Goal: Task Accomplishment & Management: Manage account settings

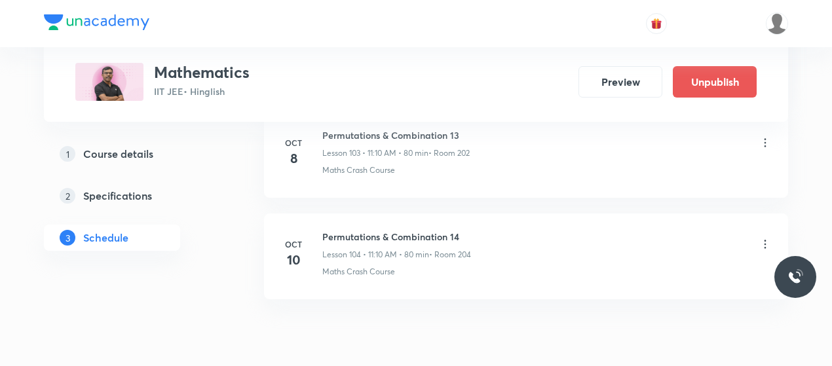
scroll to position [10602, 0]
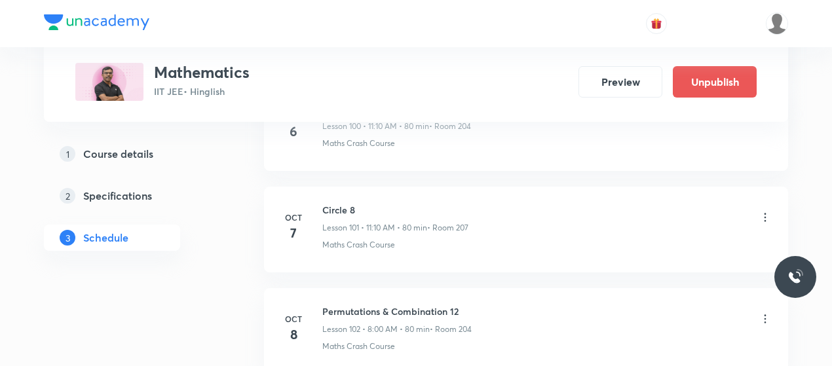
scroll to position [10313, 0]
click at [341, 205] on h6 "Circle 8" at bounding box center [395, 212] width 146 height 14
copy h6 "Circle 8"
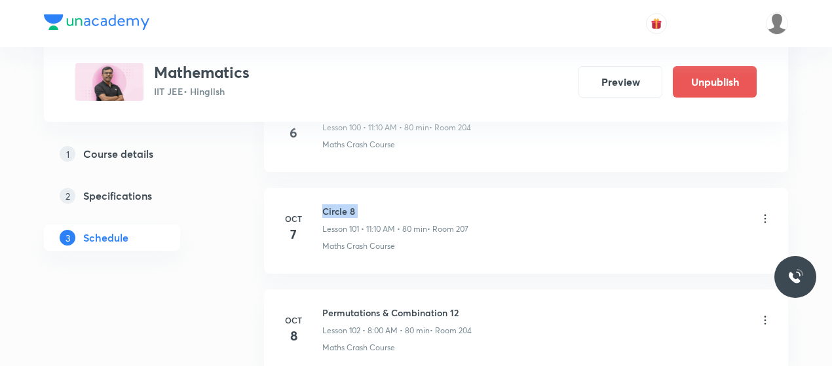
copy h6 "Circle 8"
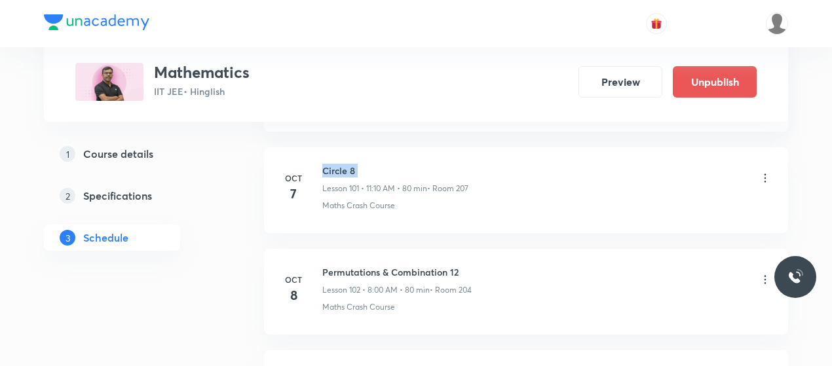
scroll to position [10360, 0]
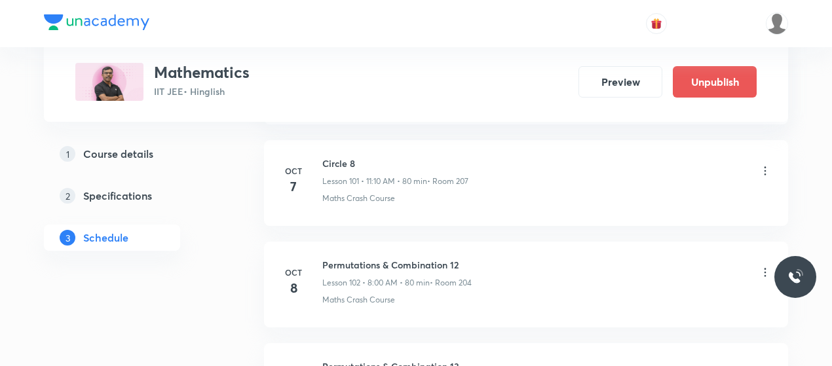
click at [762, 266] on icon at bounding box center [765, 272] width 13 height 13
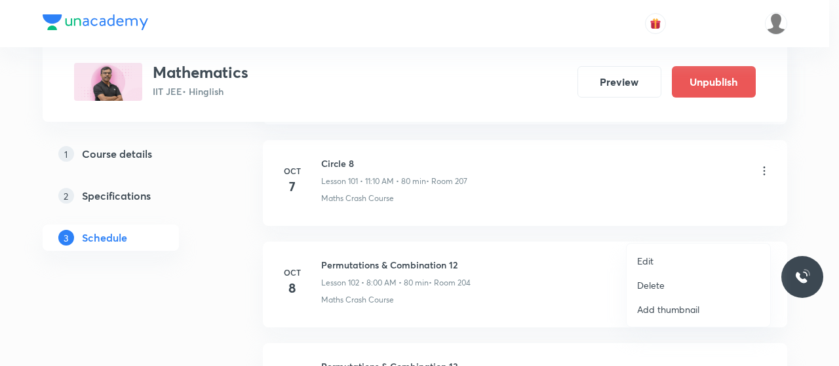
click at [642, 259] on p "Edit" at bounding box center [645, 261] width 16 height 14
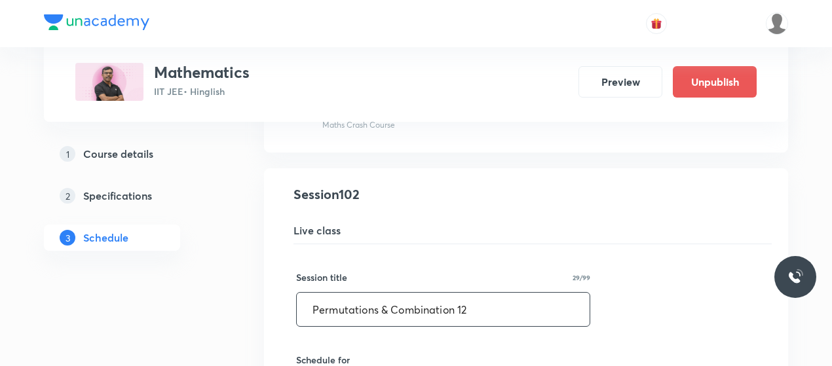
click at [414, 293] on input "Permutations & Combination 12" at bounding box center [443, 309] width 293 height 33
paste input "Circle 8"
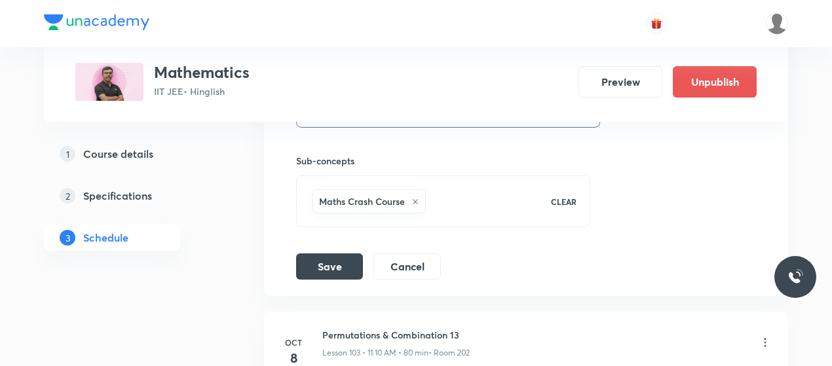
scroll to position [10984, 0]
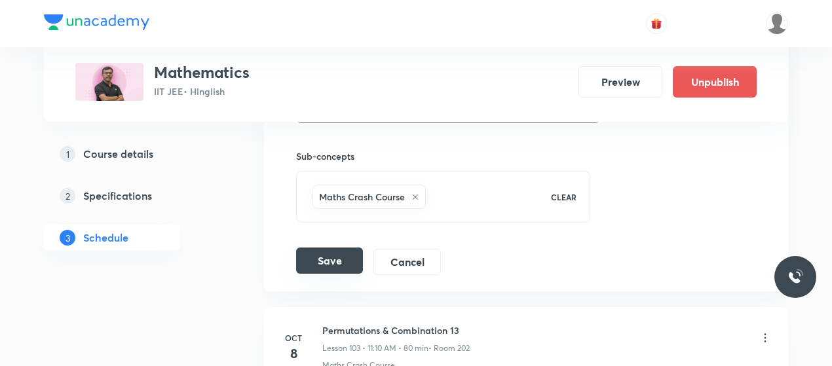
type input "Circle 9"
click at [308, 248] on button "Save" at bounding box center [329, 261] width 67 height 26
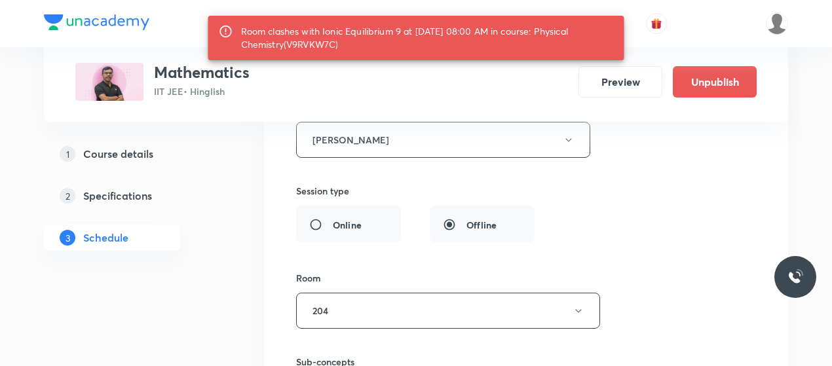
scroll to position [10798, 0]
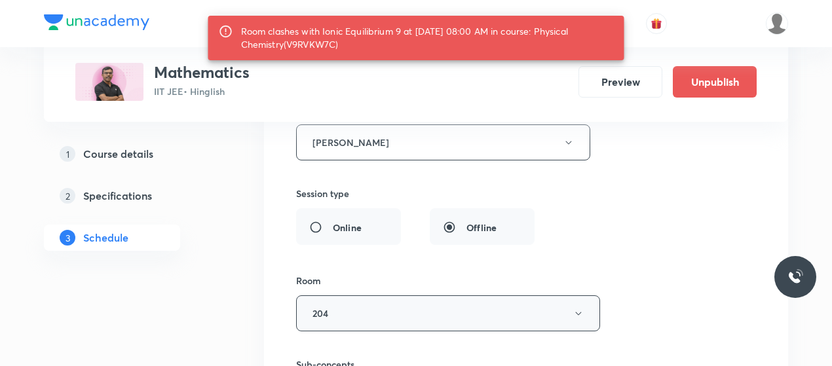
click at [366, 296] on button "204" at bounding box center [448, 314] width 304 height 36
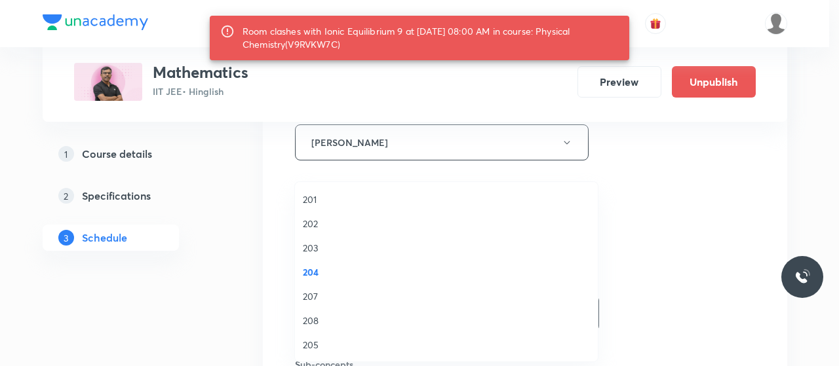
click at [309, 302] on span "207" at bounding box center [446, 297] width 287 height 14
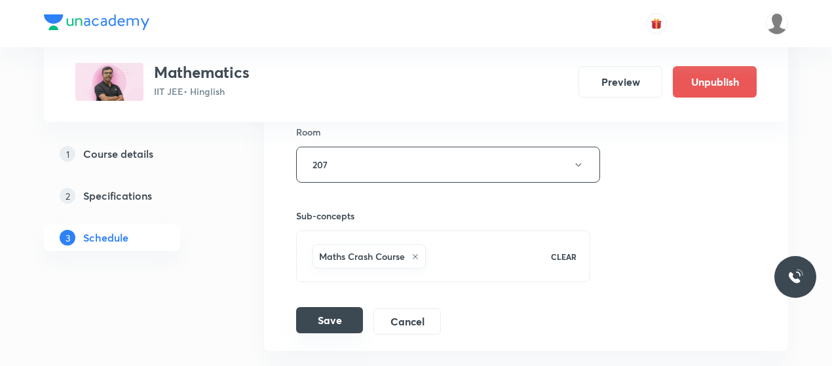
scroll to position [10951, 0]
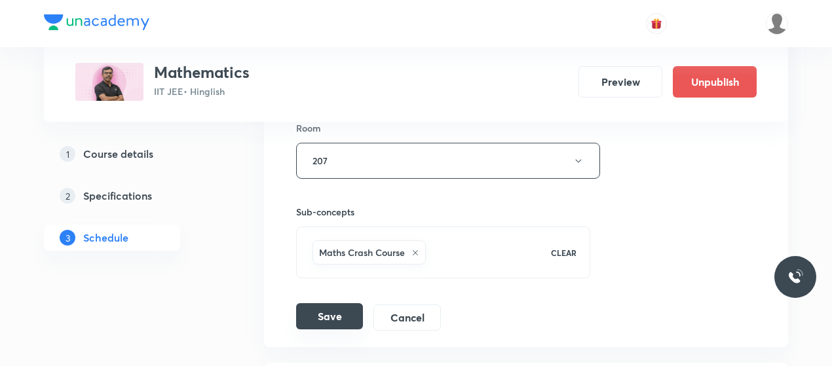
click at [336, 303] on button "Save" at bounding box center [329, 316] width 67 height 26
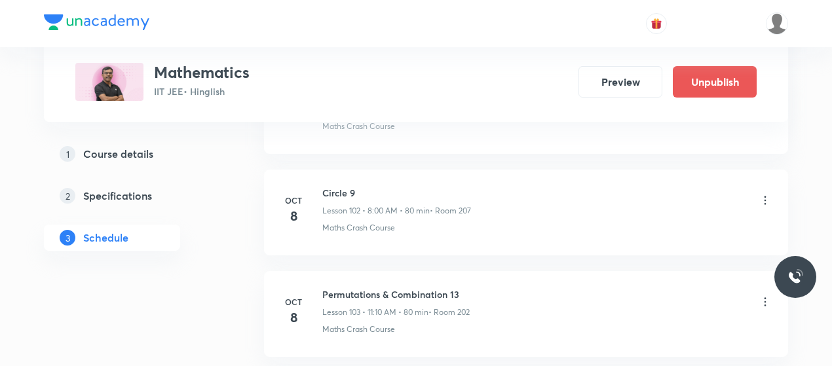
scroll to position [10431, 0]
click at [344, 187] on h6 "Circle 9" at bounding box center [396, 194] width 149 height 14
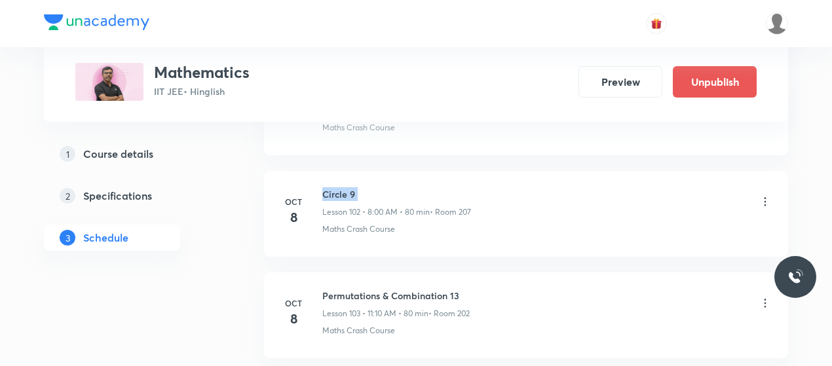
copy h6 "Circle 9"
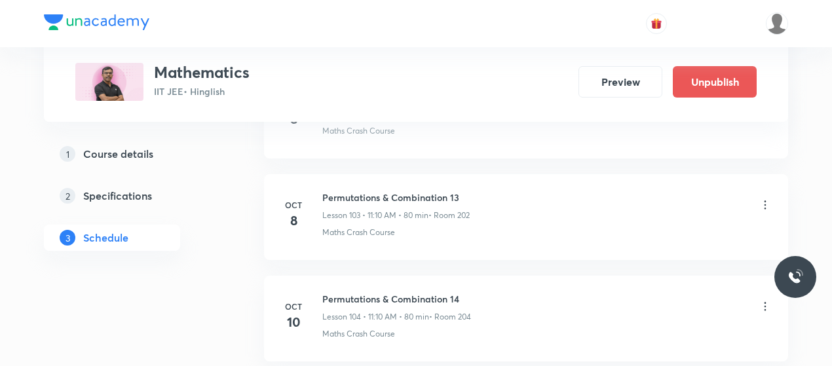
scroll to position [10531, 0]
click at [762, 197] on icon at bounding box center [765, 203] width 13 height 13
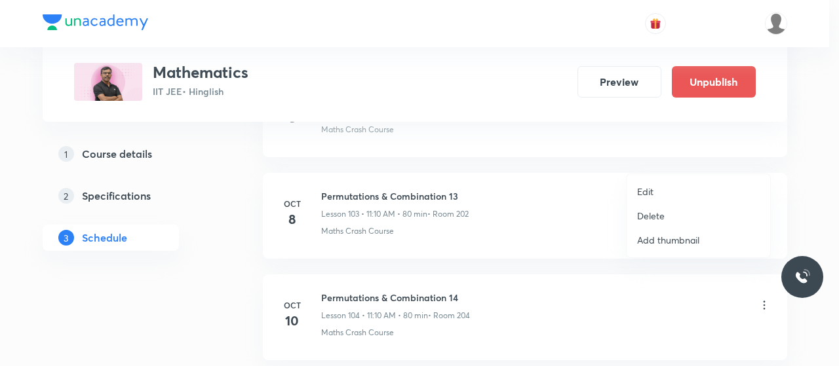
click at [645, 188] on p "Edit" at bounding box center [645, 192] width 16 height 14
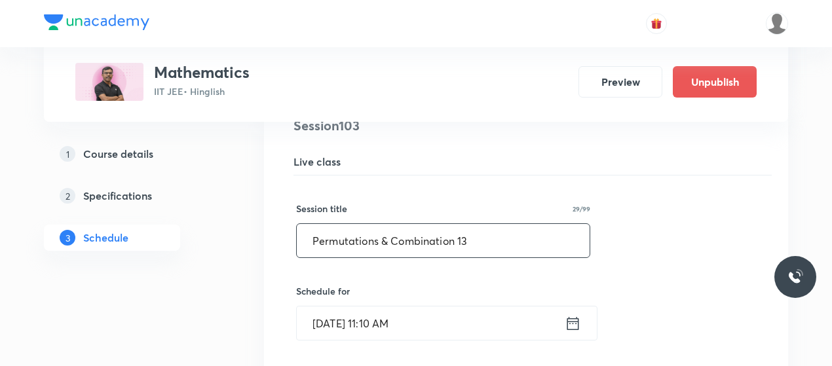
click at [379, 224] on input "Permutations & Combination 13" at bounding box center [443, 240] width 293 height 33
paste input "Circle 9"
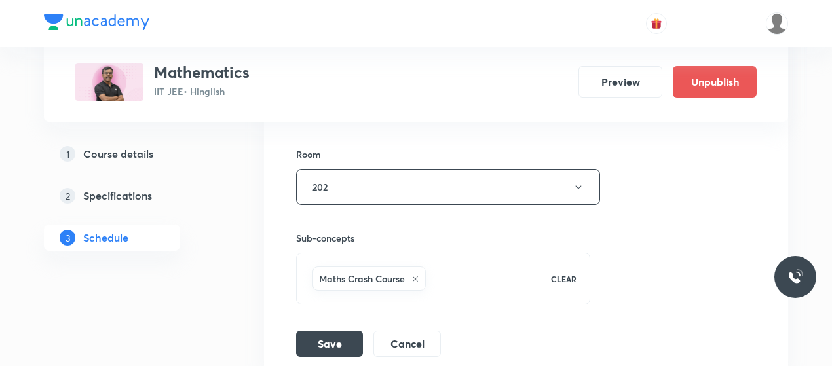
scroll to position [11006, 0]
type input "Circle 10"
click at [326, 328] on button "Save" at bounding box center [329, 341] width 67 height 26
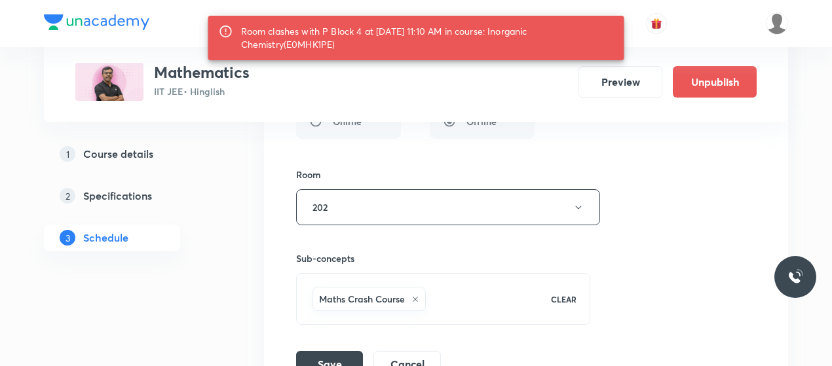
scroll to position [10995, 0]
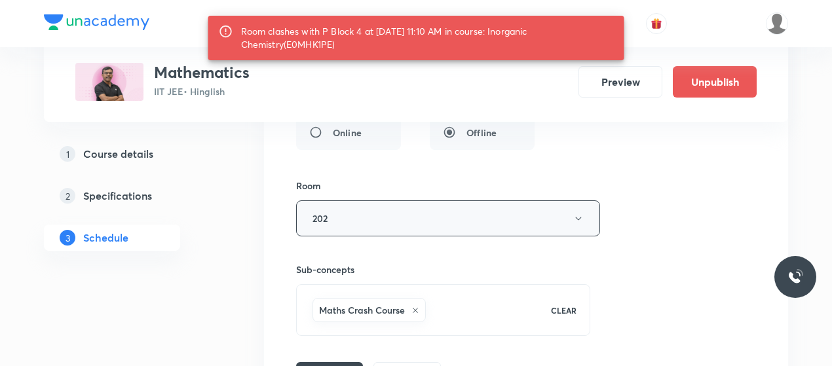
click at [429, 201] on button "202" at bounding box center [448, 219] width 304 height 36
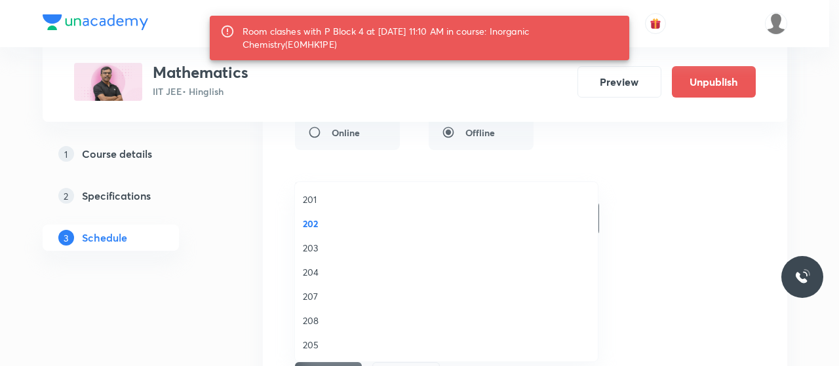
click at [307, 251] on span "203" at bounding box center [446, 248] width 287 height 14
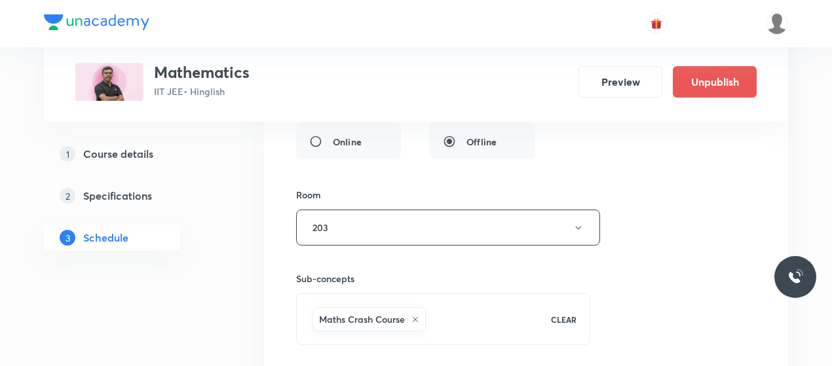
scroll to position [10999, 0]
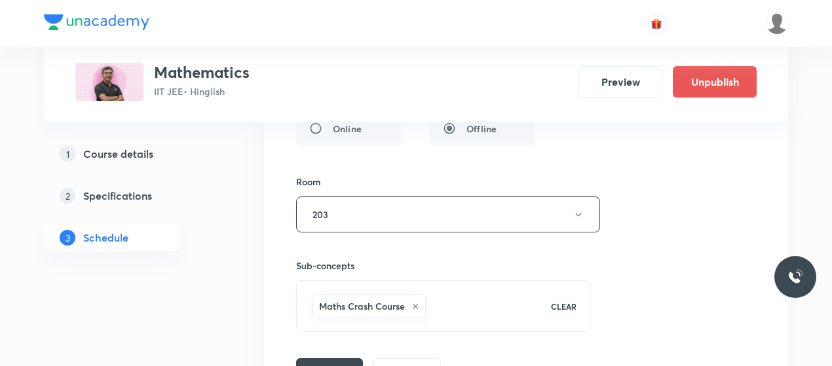
click at [328, 336] on li "Permutations & Combination 13 Lesson 103 • Room 202 Maths Crash Course Session …" at bounding box center [526, 17] width 524 height 770
click at [331, 357] on button "Save" at bounding box center [329, 370] width 67 height 26
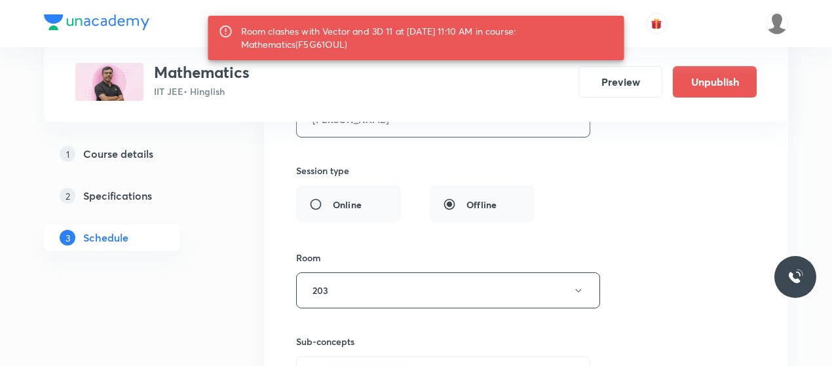
scroll to position [10925, 0]
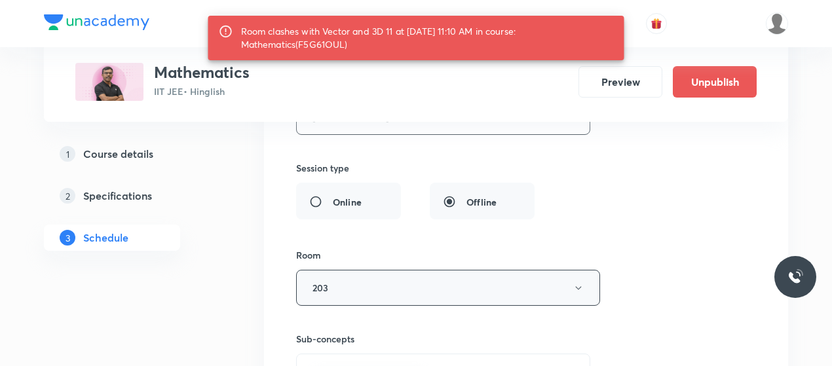
click at [403, 270] on button "203" at bounding box center [448, 288] width 304 height 36
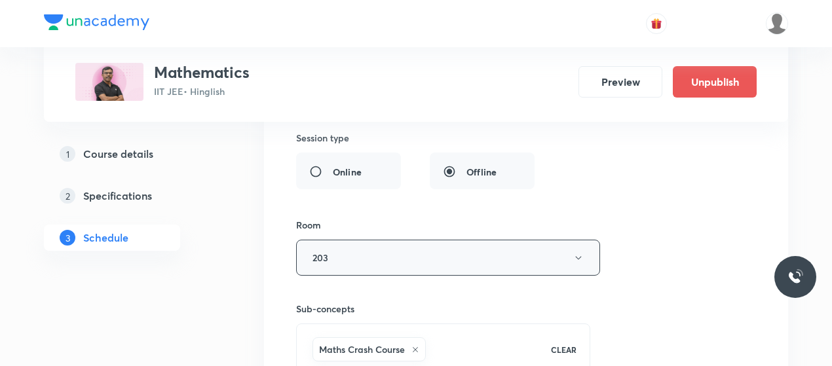
click at [416, 240] on button "203" at bounding box center [448, 258] width 304 height 36
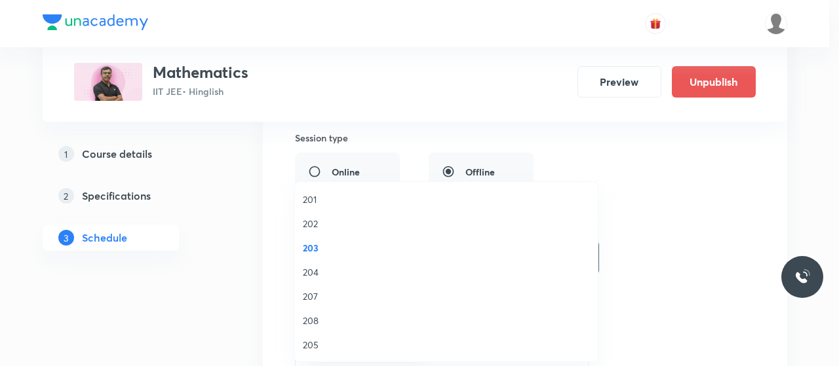
click at [312, 318] on span "208" at bounding box center [446, 321] width 287 height 14
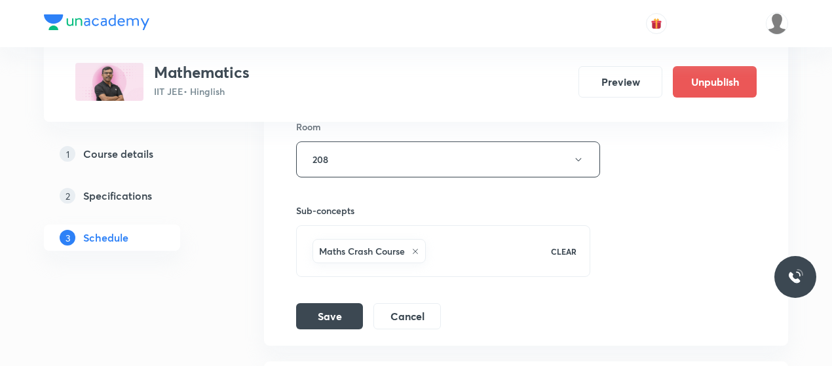
scroll to position [11055, 0]
click at [323, 301] on button "Save" at bounding box center [329, 314] width 67 height 26
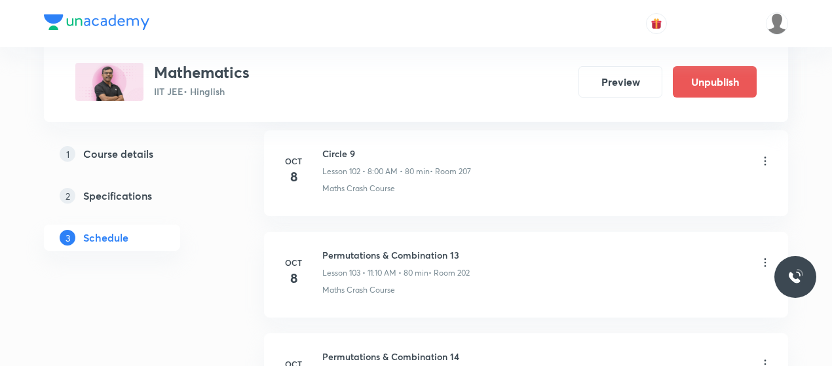
scroll to position [10470, 0]
click at [351, 250] on h6 "Circle 10" at bounding box center [396, 257] width 148 height 14
copy h6 "Circle 10"
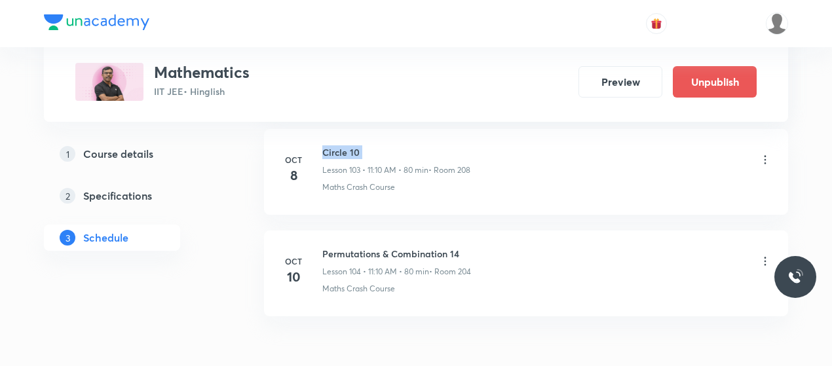
scroll to position [10576, 0]
click at [766, 256] on icon at bounding box center [766, 260] width 2 height 9
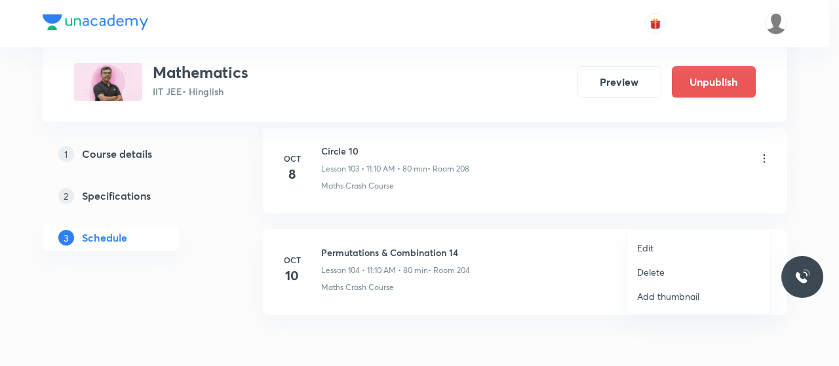
click at [636, 244] on li "Edit" at bounding box center [699, 248] width 144 height 24
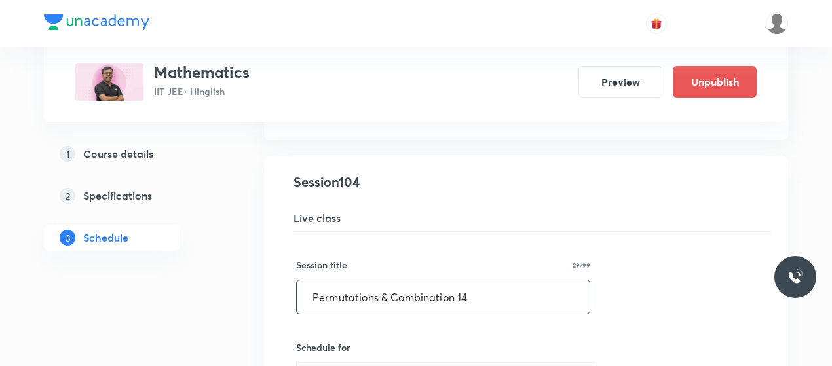
scroll to position [10589, 0]
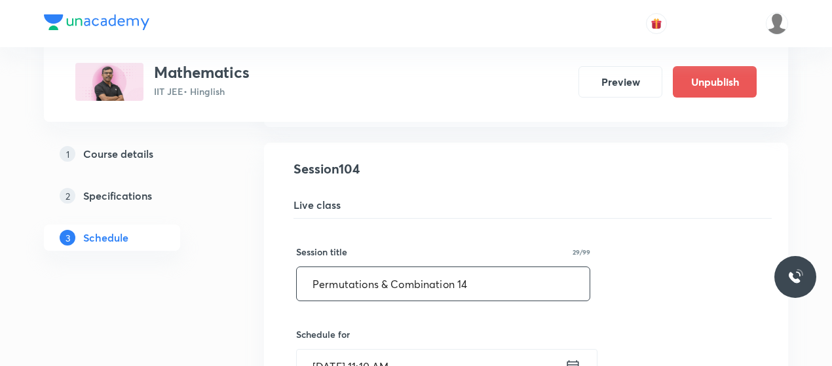
click at [425, 267] on input "Permutations & Combination 14" at bounding box center [443, 283] width 293 height 33
paste input "Circle 10"
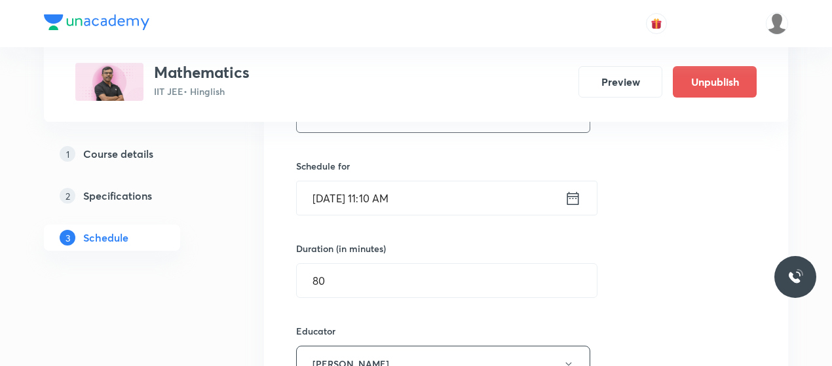
scroll to position [10827, 0]
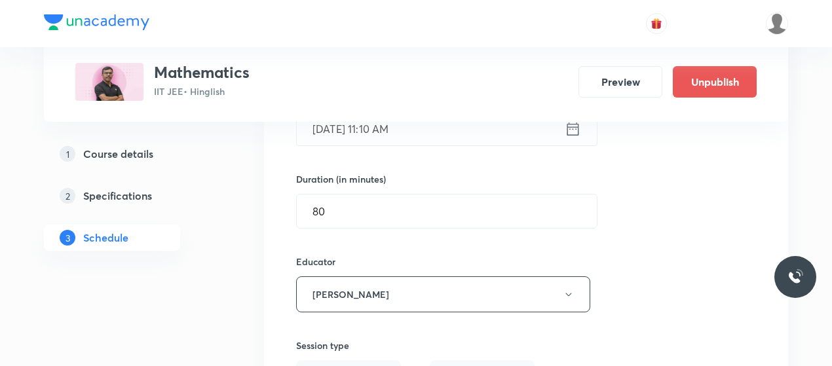
type input "Circle 11"
click at [425, 277] on button "Rajeev Verma" at bounding box center [443, 295] width 294 height 36
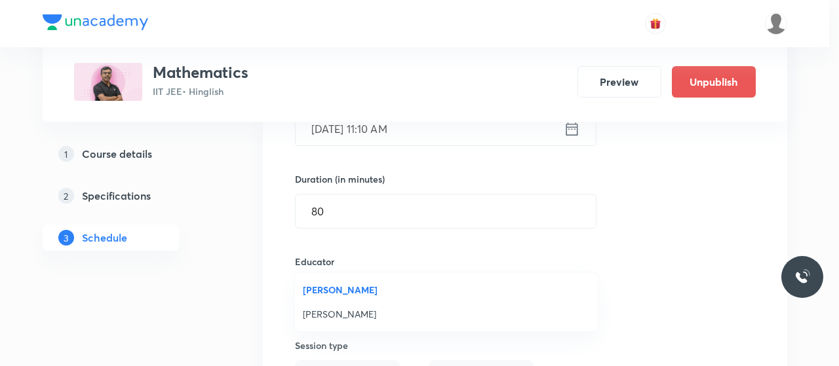
click at [434, 168] on div at bounding box center [419, 183] width 839 height 366
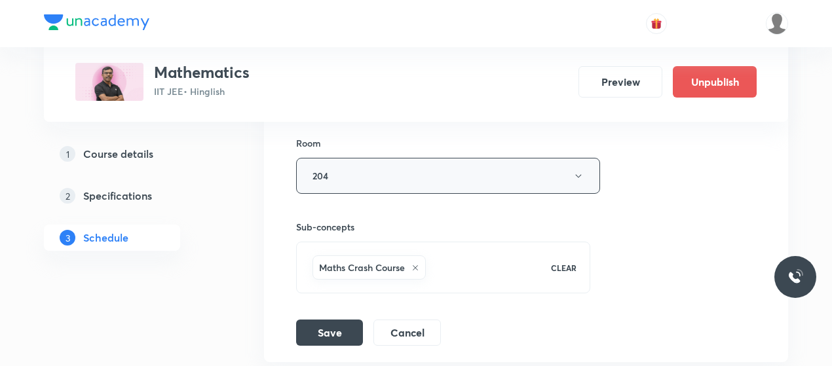
scroll to position [11121, 0]
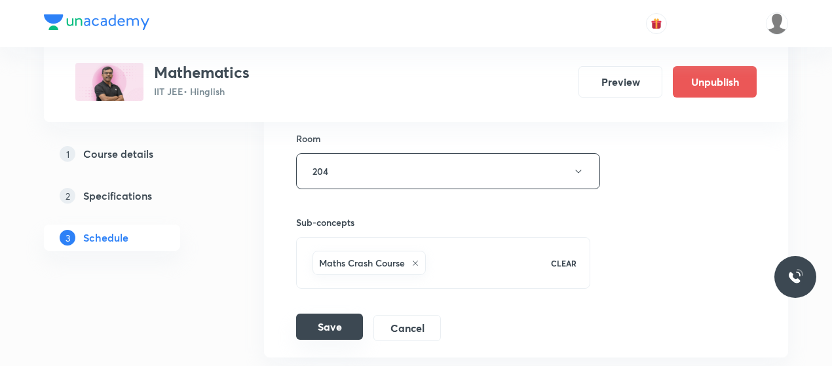
click at [328, 314] on button "Save" at bounding box center [329, 327] width 67 height 26
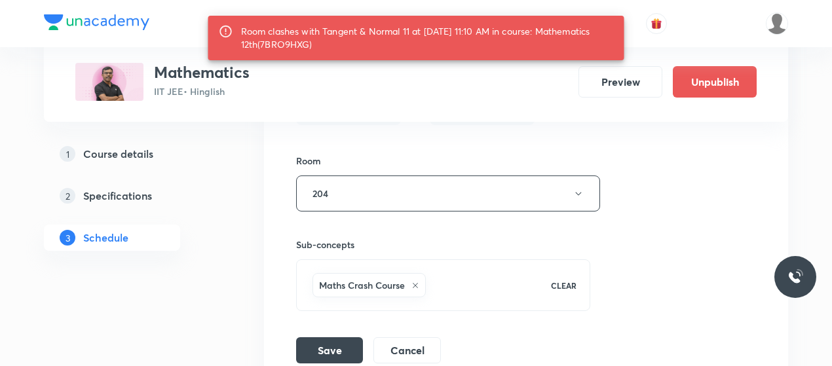
scroll to position [11120, 0]
click at [422, 177] on button "204" at bounding box center [448, 195] width 304 height 36
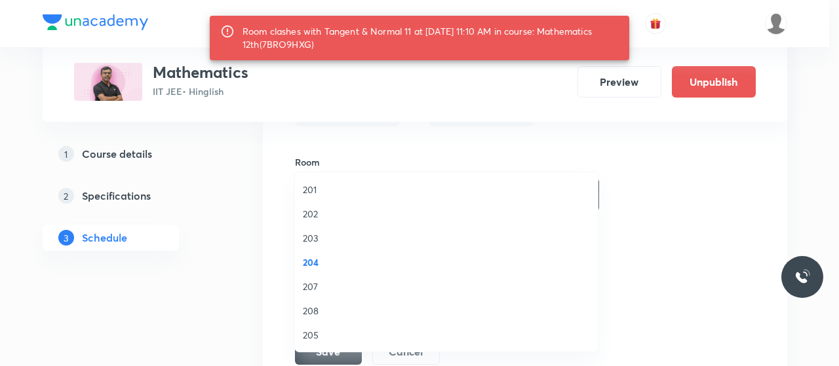
click at [307, 280] on span "207" at bounding box center [446, 287] width 287 height 14
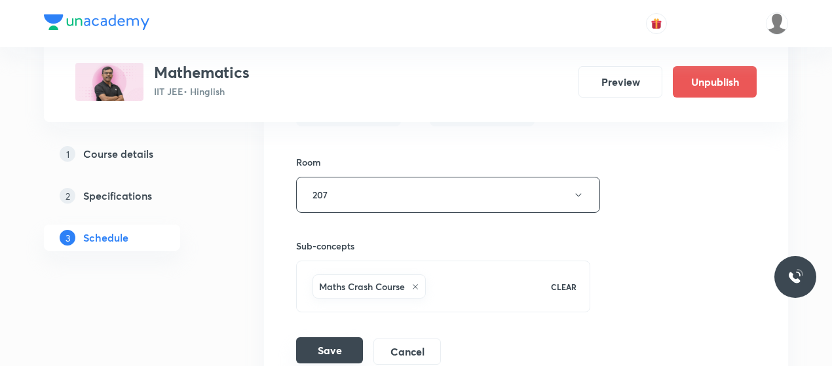
click at [340, 338] on button "Save" at bounding box center [329, 351] width 67 height 26
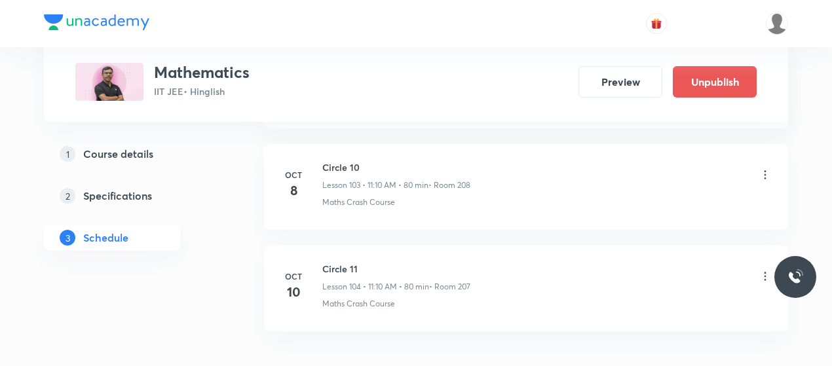
scroll to position [10602, 0]
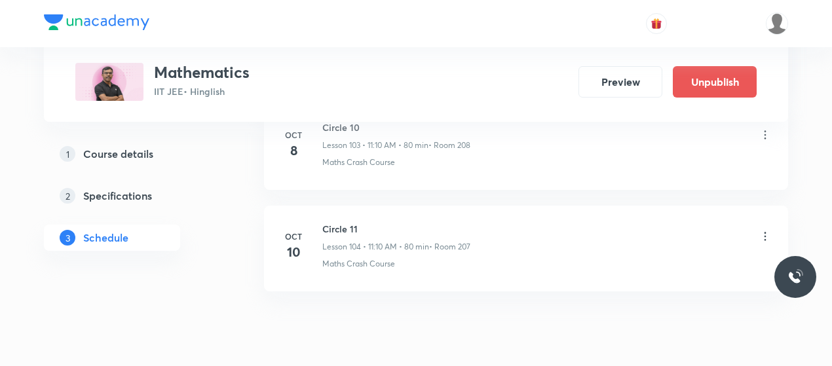
scroll to position [11095, 0]
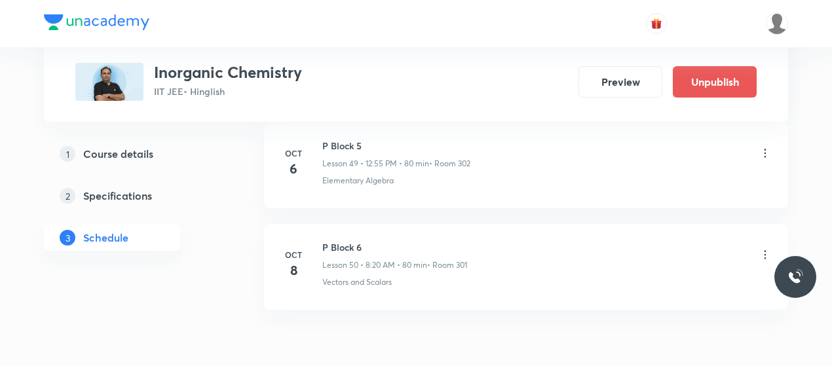
scroll to position [5697, 0]
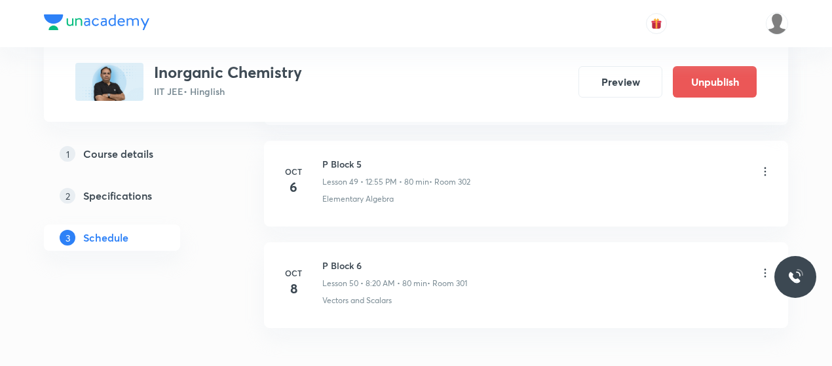
scroll to position [5740, 0]
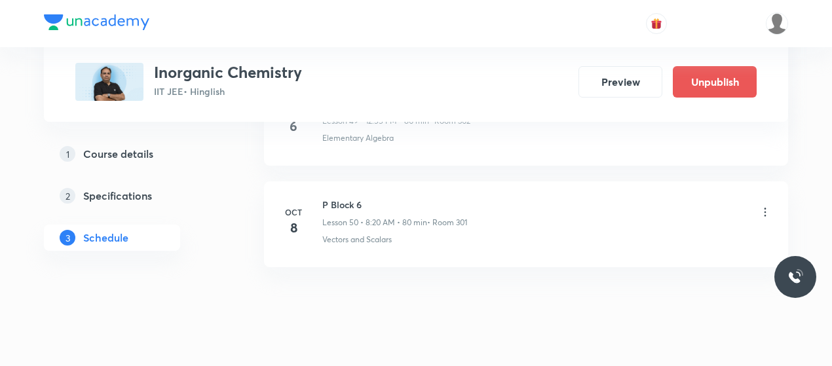
click at [341, 198] on h6 "P Block 6" at bounding box center [394, 205] width 145 height 14
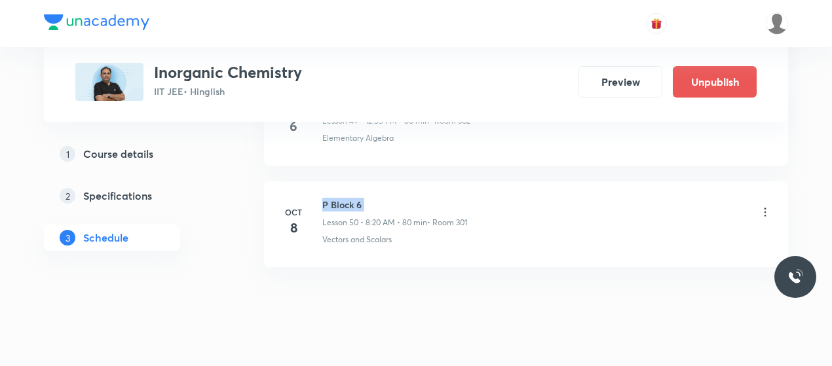
copy h6 "P Block 6"
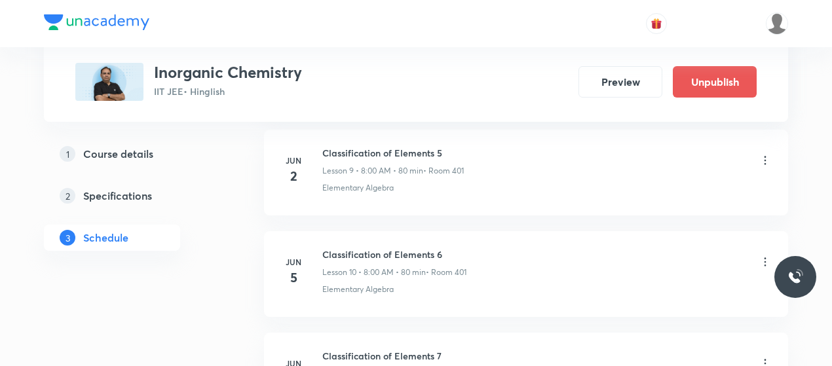
scroll to position [1616, 0]
